Goal: Manage account settings

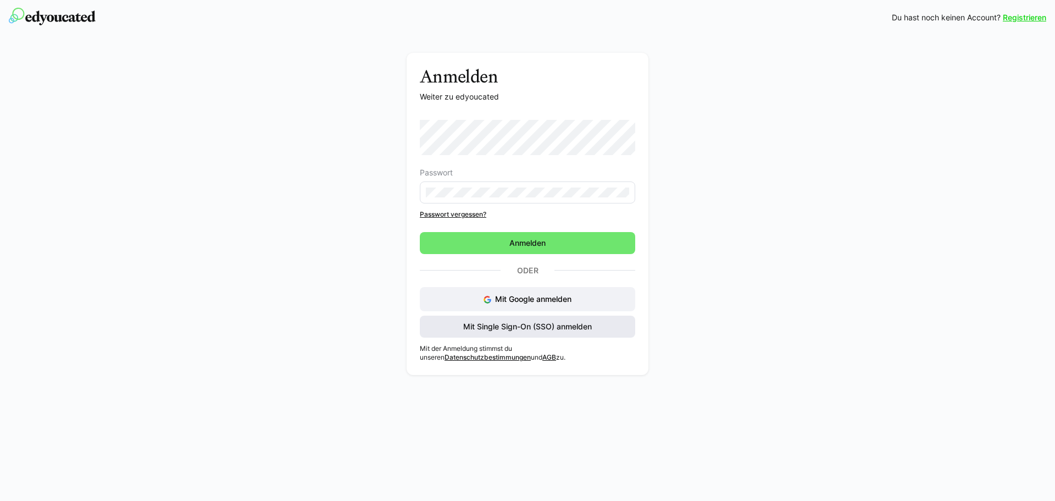
click at [545, 318] on span "Mit Single Sign-On (SSO) anmelden" at bounding box center [527, 326] width 215 height 22
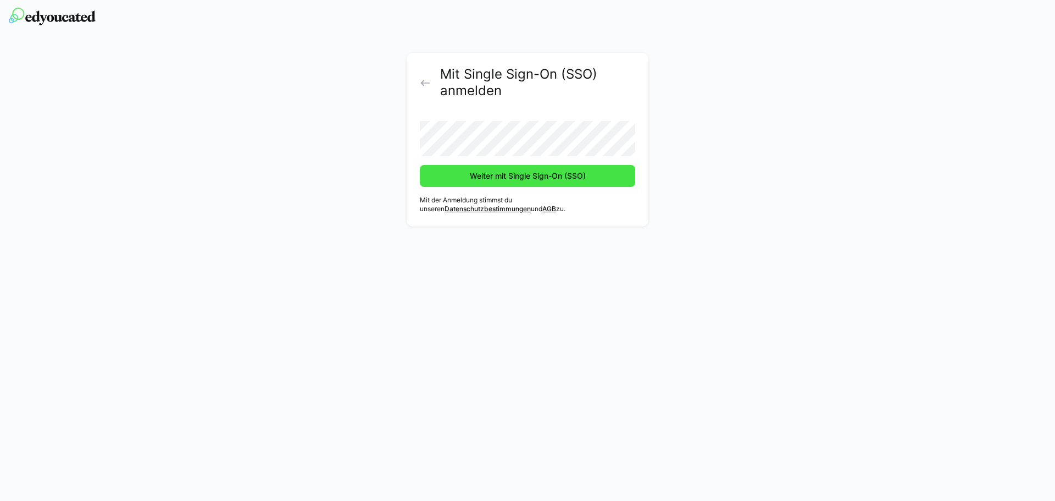
click at [529, 180] on span "Weiter mit Single Sign-On (SSO)" at bounding box center [527, 175] width 119 height 11
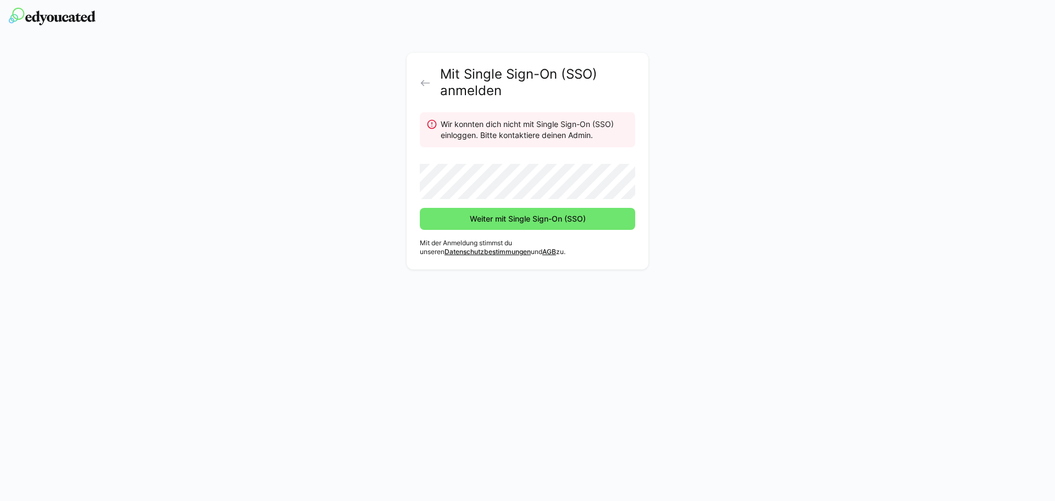
click at [425, 88] on div "Mit Single Sign-On (SSO) anmelden" at bounding box center [527, 82] width 215 height 33
click at [425, 81] on eds-icon at bounding box center [425, 82] width 11 height 11
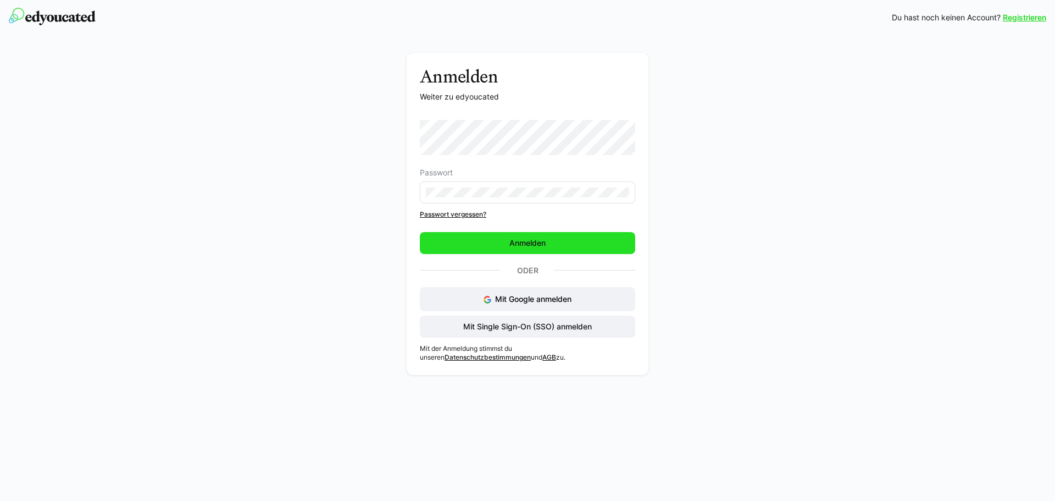
click at [528, 244] on span "Anmelden" at bounding box center [528, 242] width 40 height 11
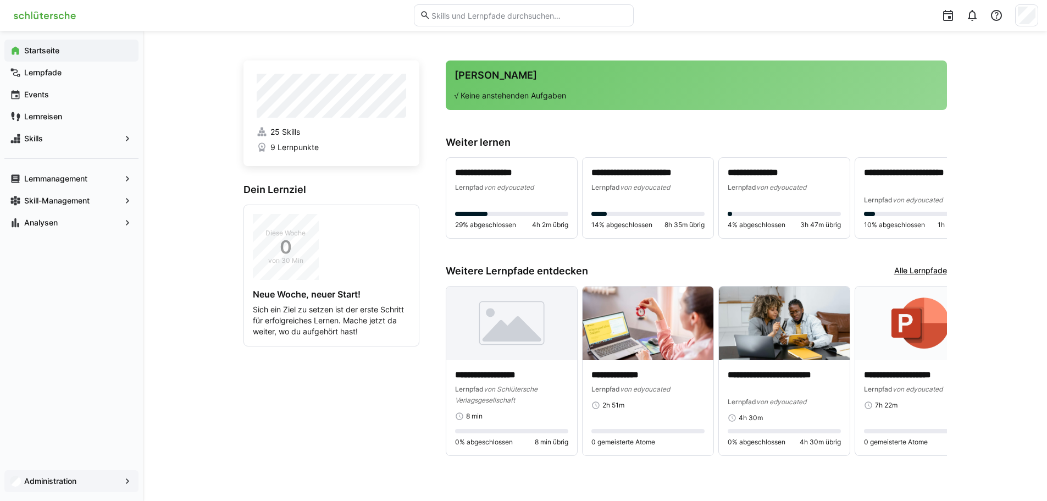
click at [52, 474] on div "Administration" at bounding box center [71, 481] width 134 height 22
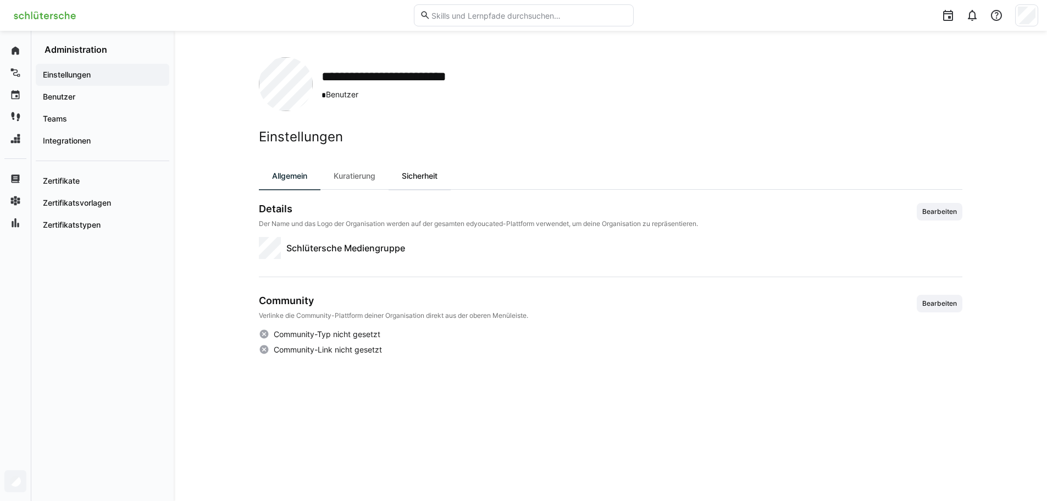
click at [391, 173] on div "Sicherheit" at bounding box center [420, 176] width 62 height 26
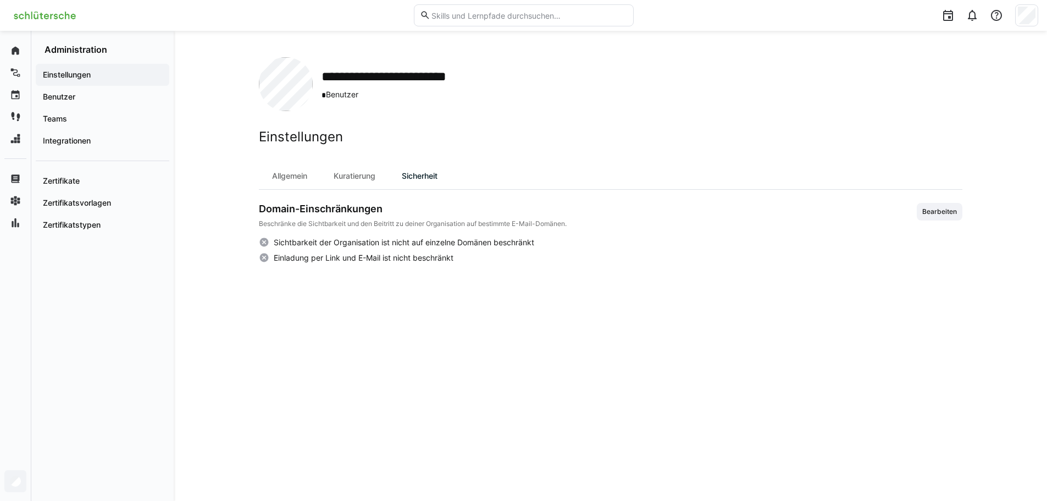
click at [416, 177] on div "Sicherheit" at bounding box center [420, 176] width 62 height 26
click at [352, 179] on div "Kuratierung" at bounding box center [354, 176] width 68 height 26
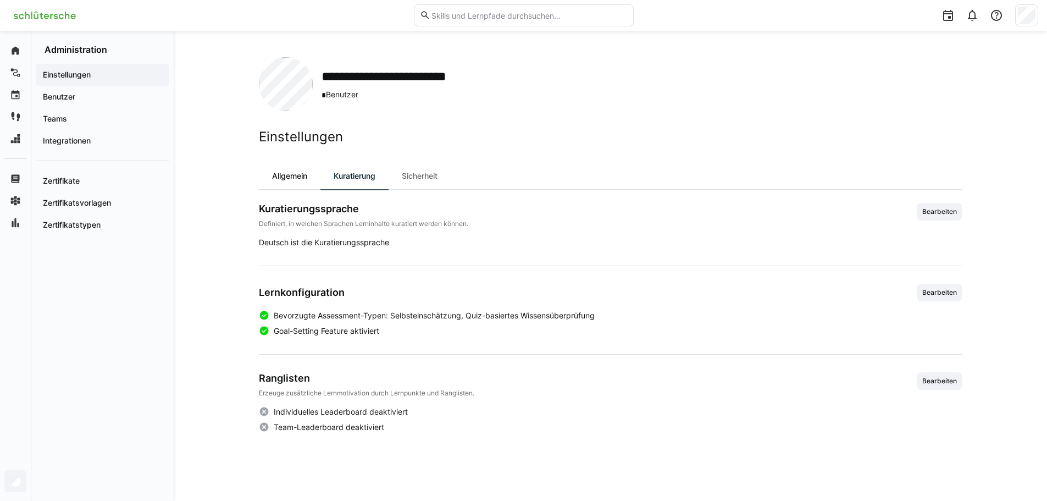
click at [285, 178] on div "Allgemein" at bounding box center [290, 176] width 62 height 26
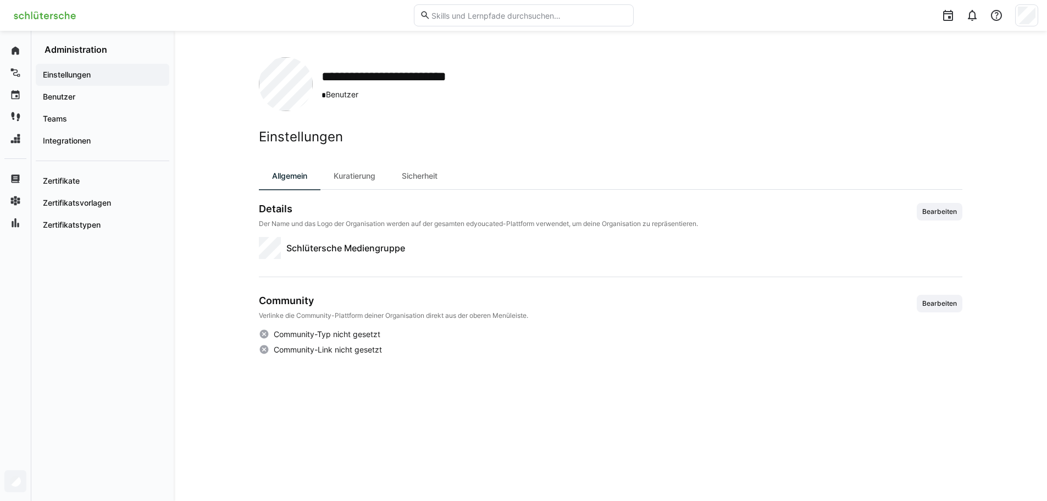
click at [26, 25] on div at bounding box center [523, 15] width 1029 height 31
click at [37, 10] on img at bounding box center [45, 16] width 72 height 18
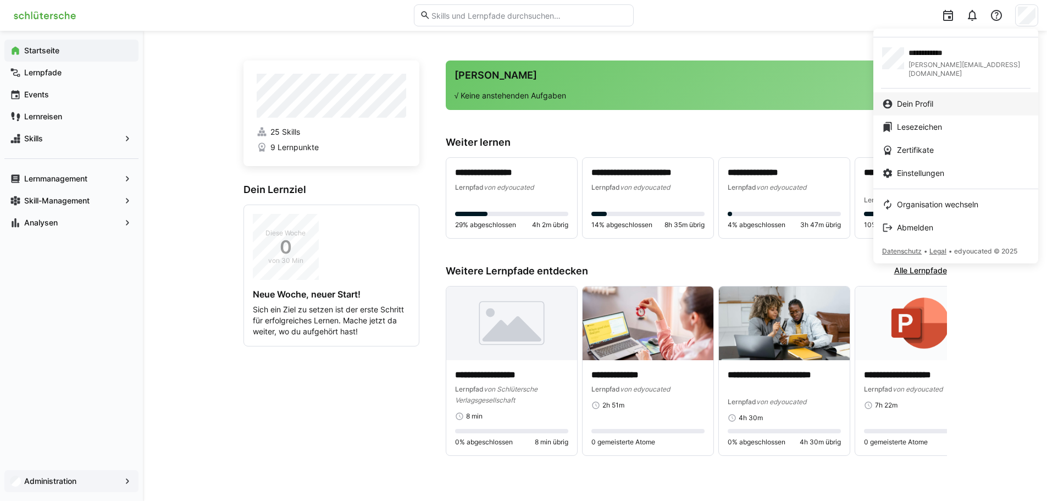
click at [908, 98] on span "Dein Profil" at bounding box center [915, 103] width 36 height 11
